Goal: Transaction & Acquisition: Purchase product/service

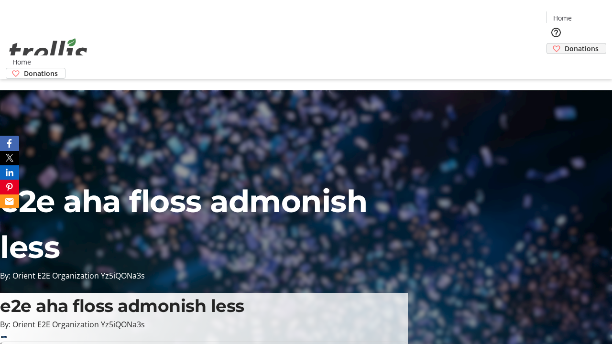
click at [564, 43] on span "Donations" at bounding box center [581, 48] width 34 height 10
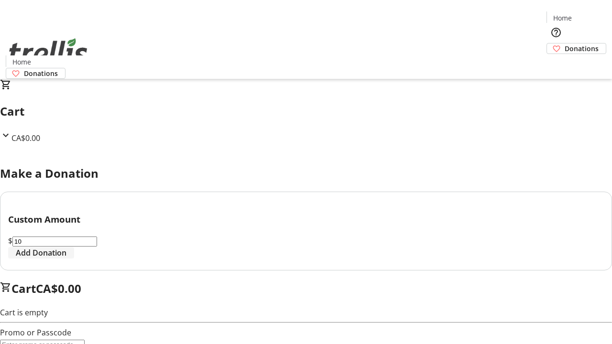
click at [66, 259] on span "Add Donation" at bounding box center [41, 252] width 51 height 11
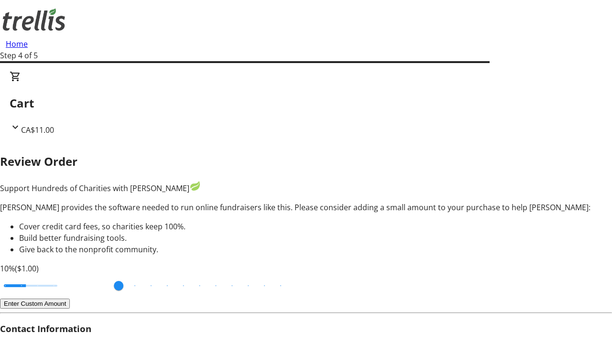
click at [70, 299] on button "Enter Custom Amount" at bounding box center [35, 304] width 70 height 10
